Goal: Information Seeking & Learning: Learn about a topic

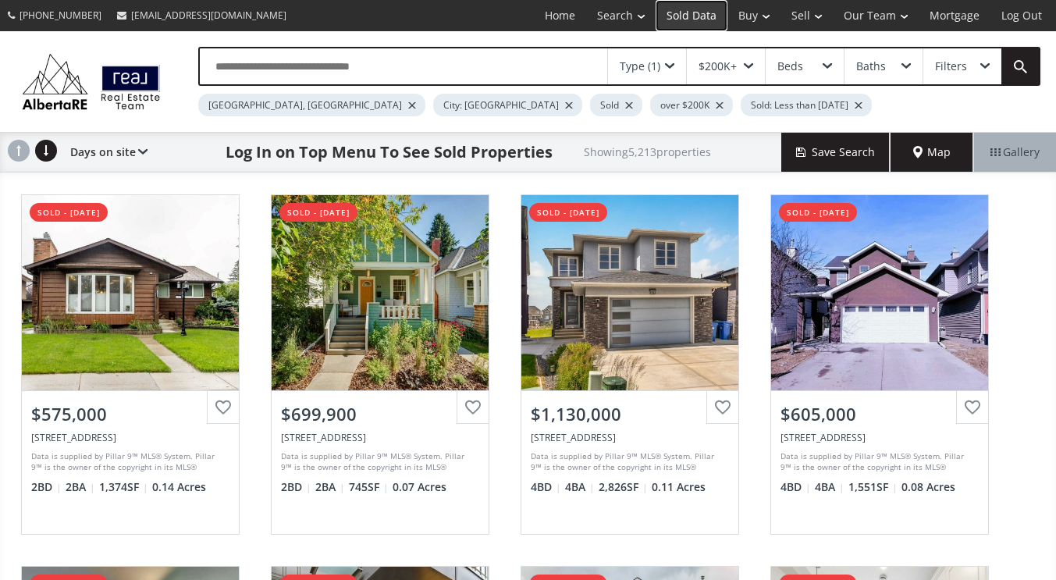
click at [700, 16] on link "Sold Data" at bounding box center [691, 15] width 72 height 31
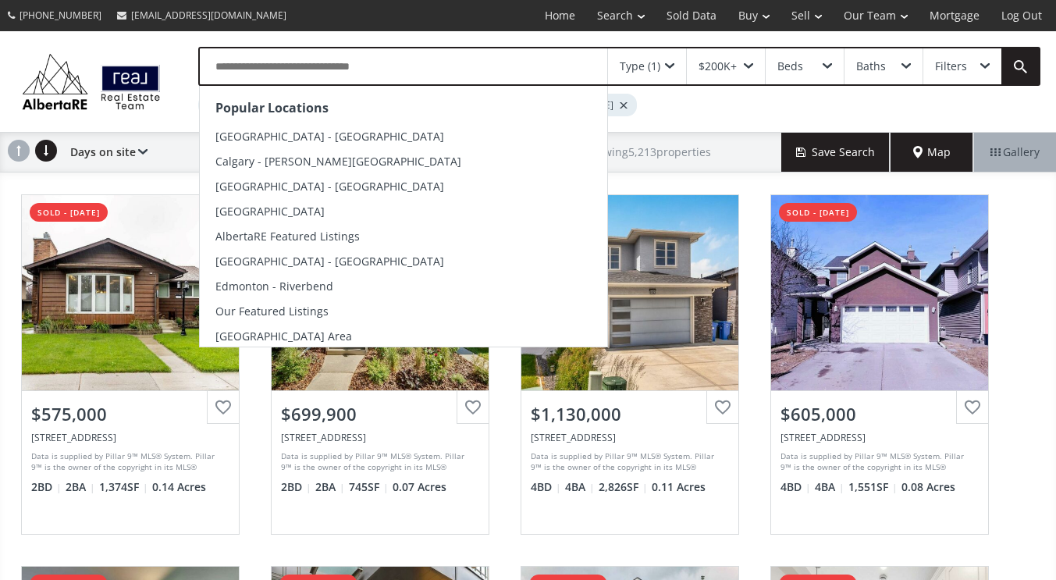
click at [309, 63] on input "text" at bounding box center [403, 66] width 407 height 36
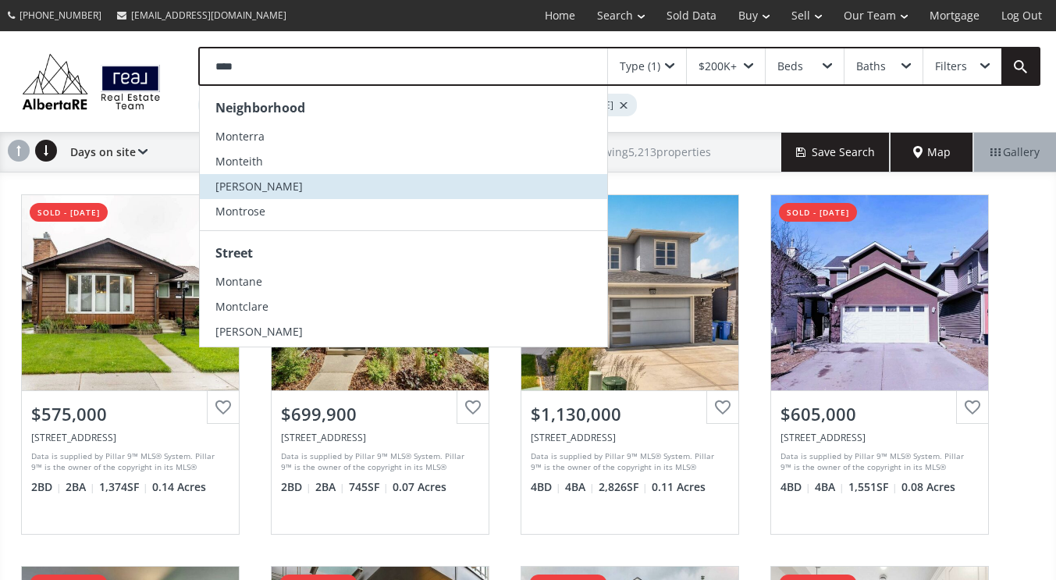
type input "****"
click at [267, 178] on li "[PERSON_NAME]" at bounding box center [403, 186] width 407 height 25
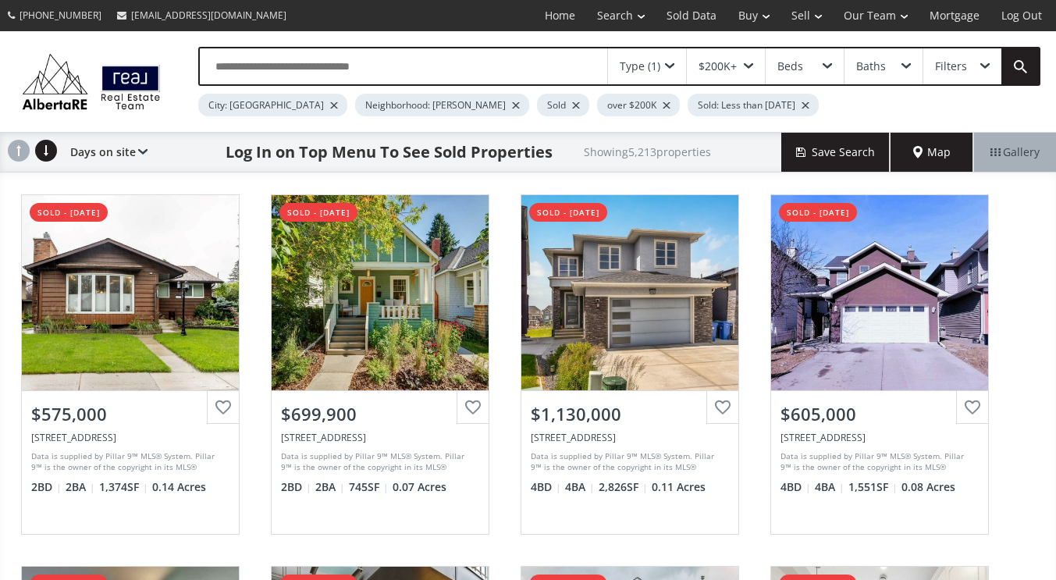
click at [330, 105] on div at bounding box center [334, 105] width 8 height 6
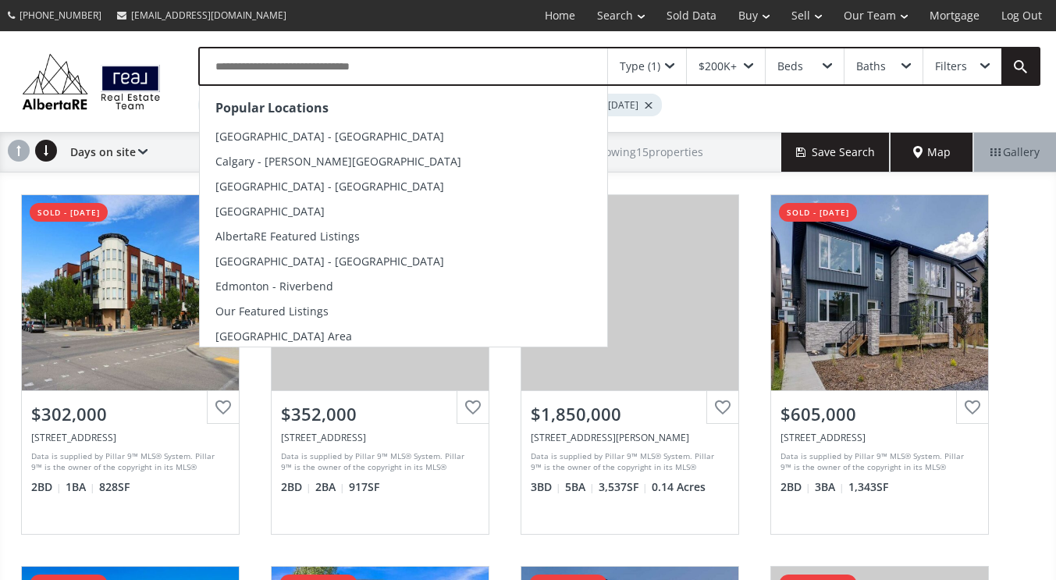
click at [334, 70] on input "text" at bounding box center [403, 66] width 407 height 36
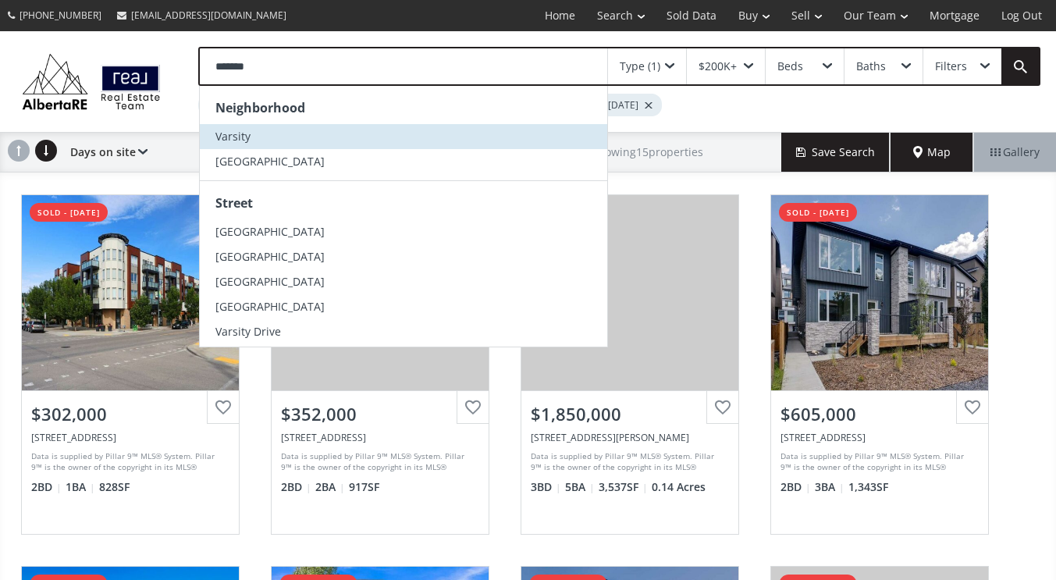
type input "*******"
click at [271, 138] on li "Varsity" at bounding box center [403, 136] width 407 height 25
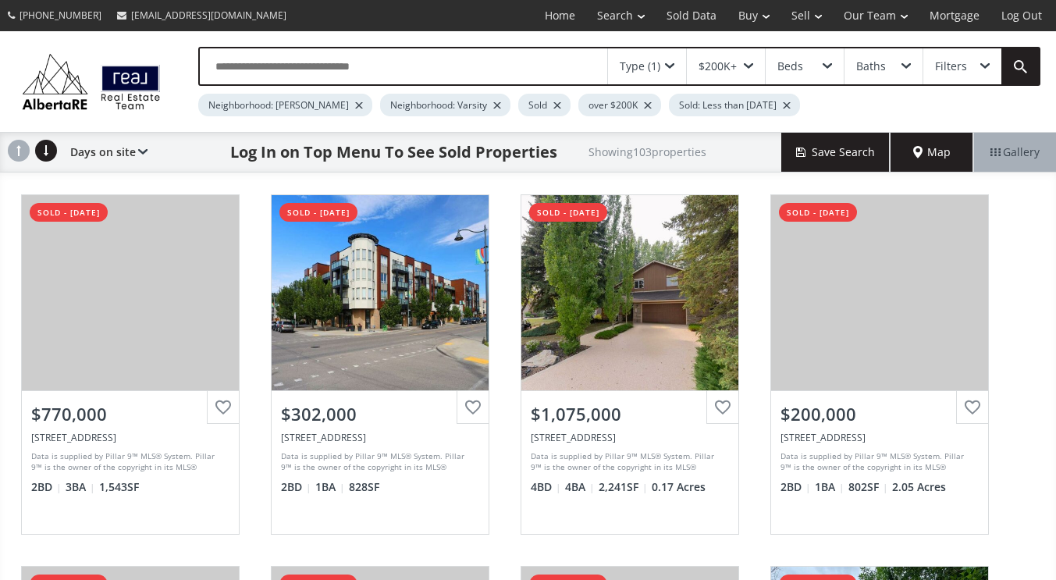
click at [355, 108] on div at bounding box center [359, 105] width 8 height 6
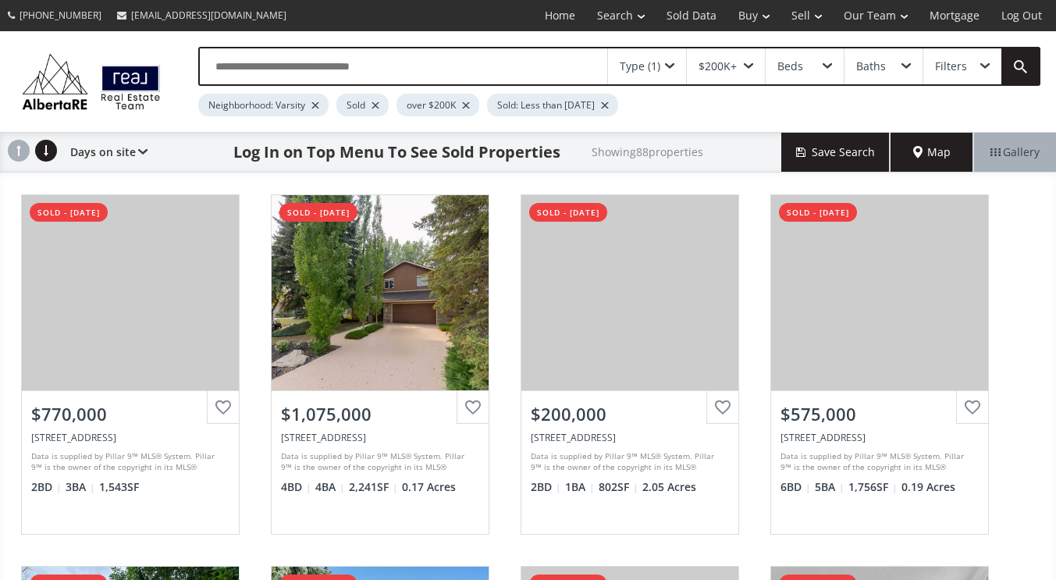
click at [359, 69] on input "text" at bounding box center [403, 66] width 407 height 36
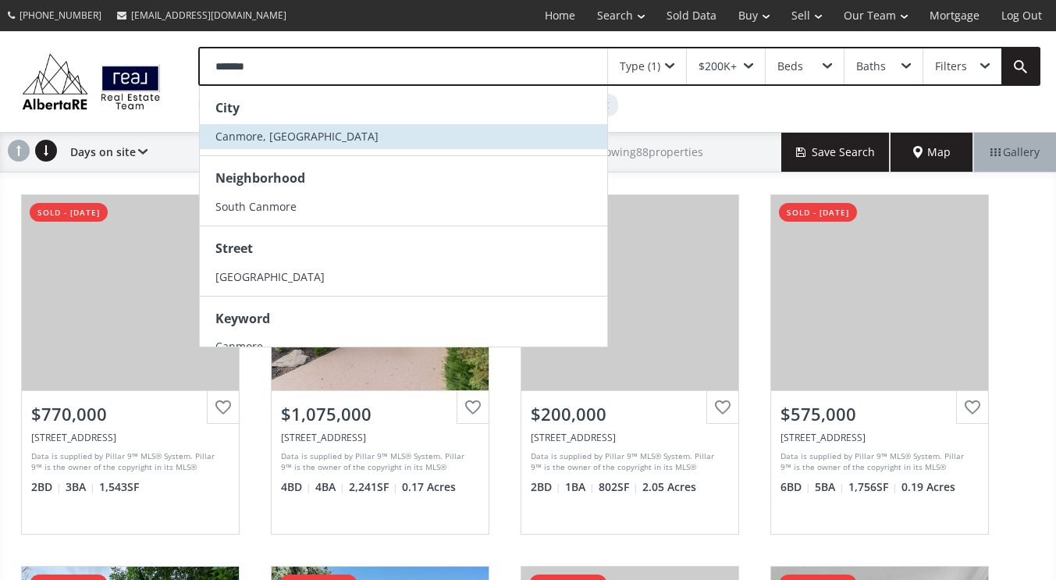
type input "*******"
click at [286, 135] on li "Canmore, [GEOGRAPHIC_DATA]" at bounding box center [403, 136] width 407 height 25
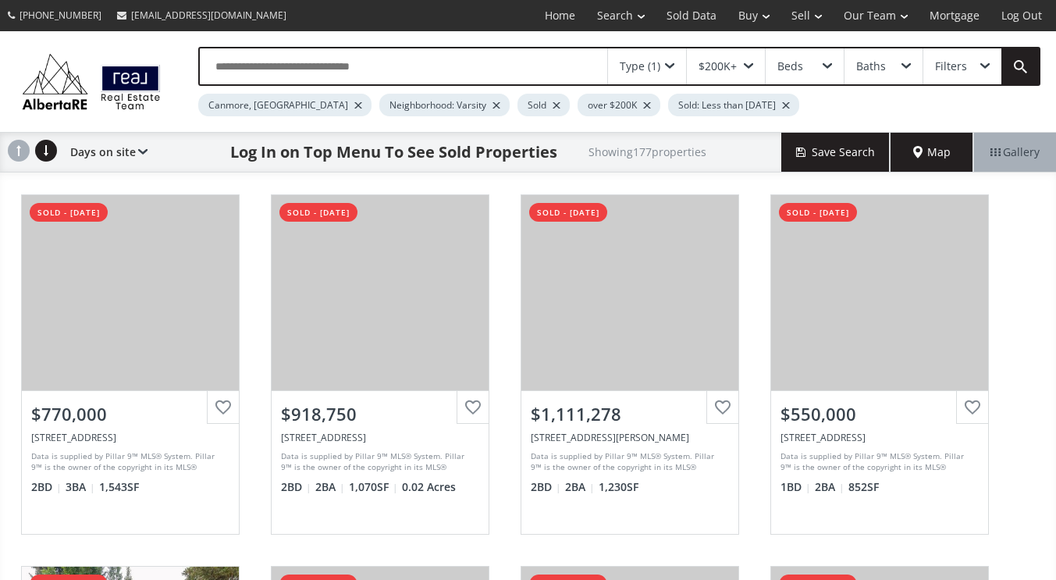
click at [492, 105] on div at bounding box center [496, 105] width 8 height 6
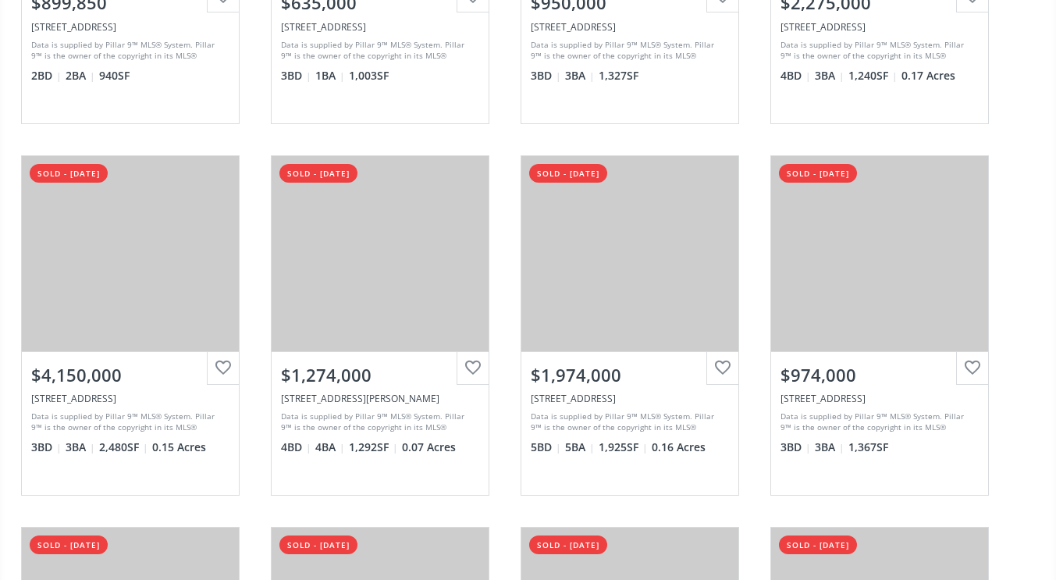
scroll to position [783, 0]
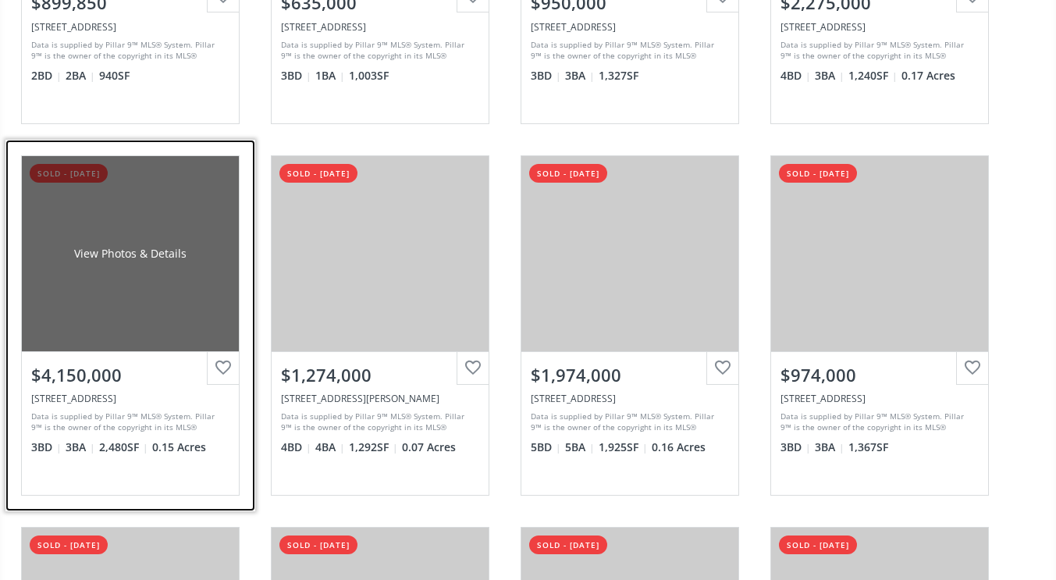
click at [102, 293] on div "View Photos & Details" at bounding box center [130, 253] width 217 height 195
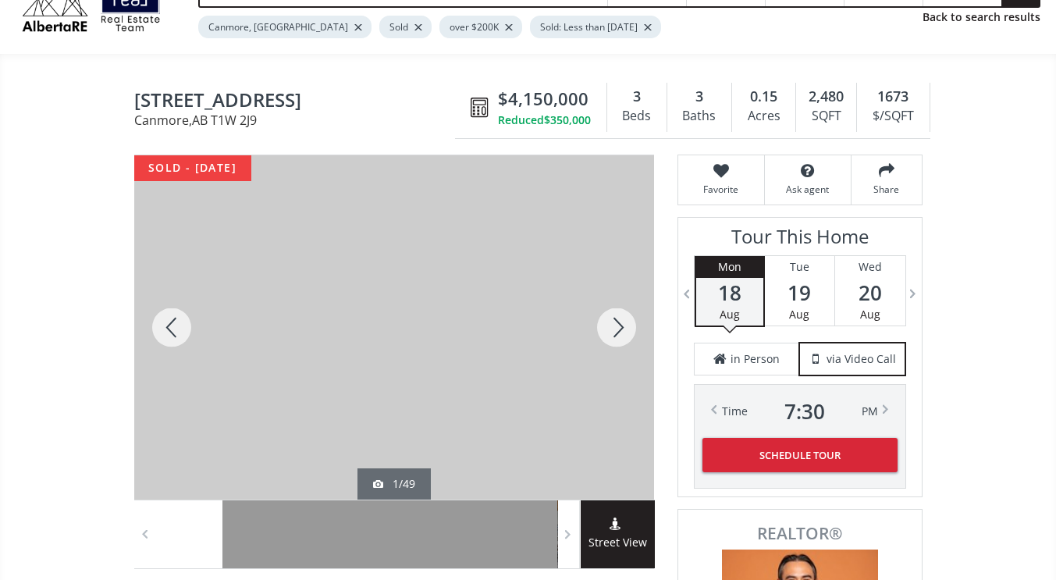
scroll to position [63, 0]
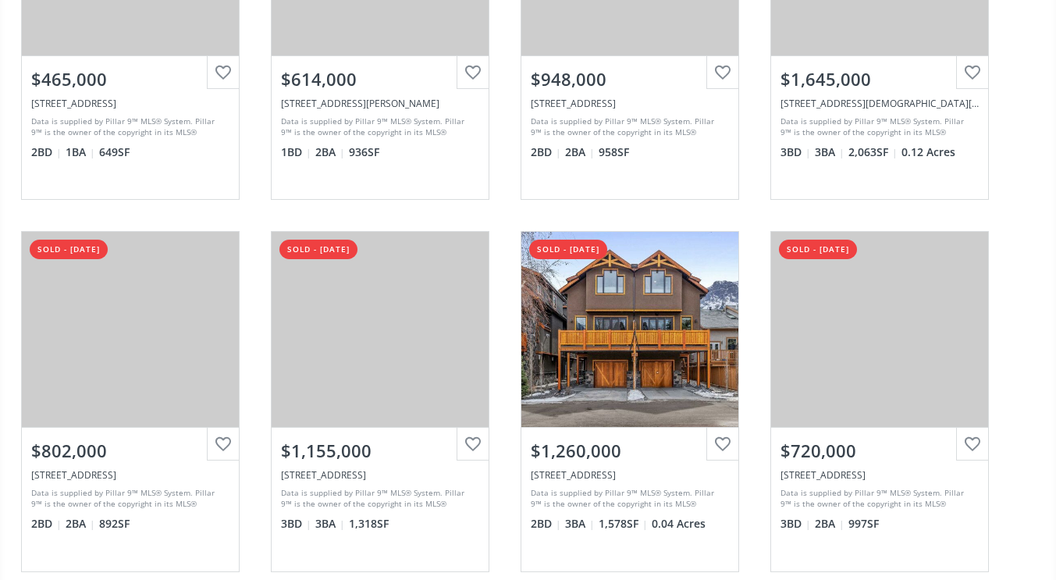
scroll to position [1473, 0]
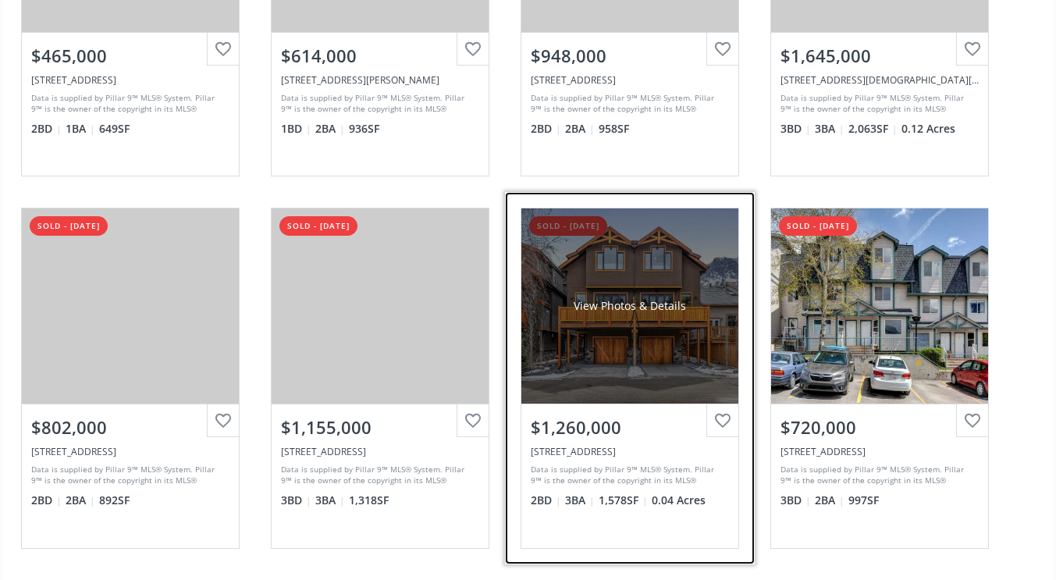
click at [609, 346] on div "View Photos & Details" at bounding box center [629, 305] width 217 height 195
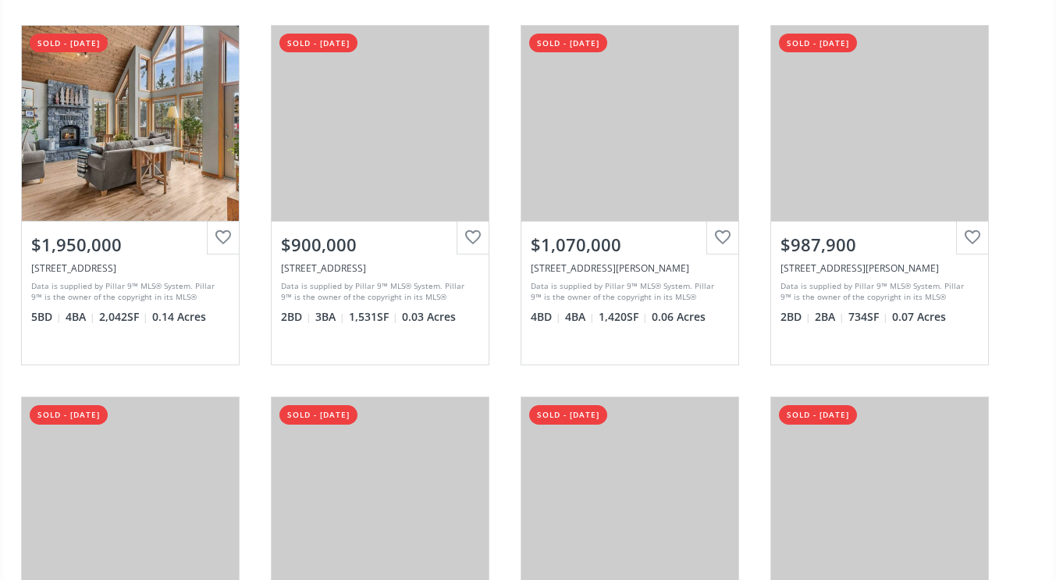
scroll to position [3144, 0]
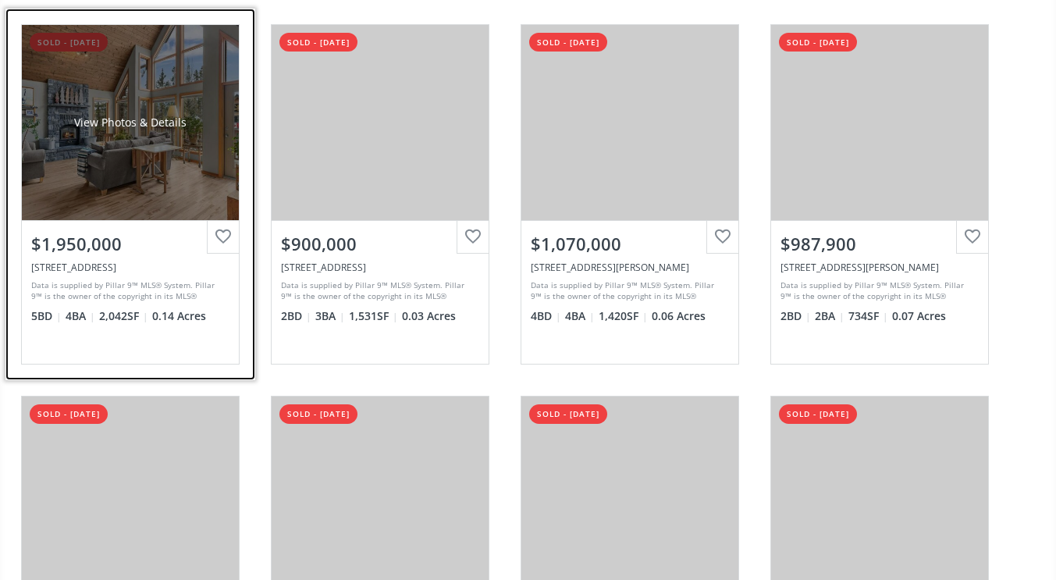
click at [66, 247] on div "$1,950,000" at bounding box center [130, 244] width 198 height 24
